Goal: Find specific page/section: Find specific page/section

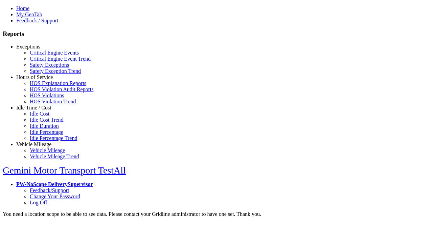
click at [39, 80] on link "Hours of Service" at bounding box center [34, 77] width 37 height 6
click at [44, 98] on link "HOS Violations" at bounding box center [47, 95] width 34 height 6
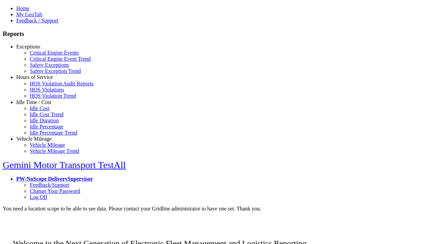
scroll to position [6, 0]
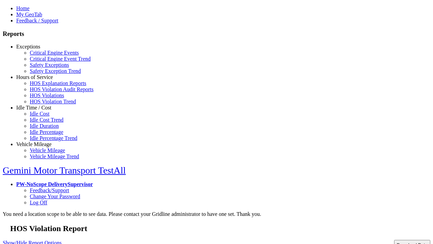
type input "**********"
